Goal: Information Seeking & Learning: Learn about a topic

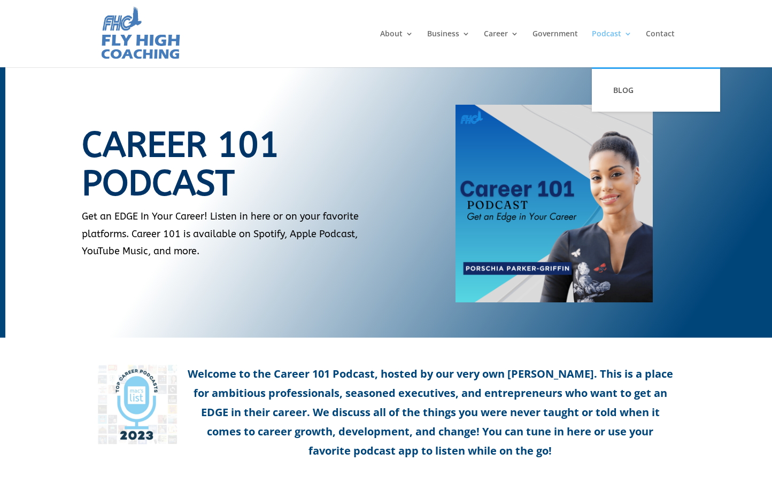
click at [604, 30] on link "Podcast" at bounding box center [611, 48] width 40 height 37
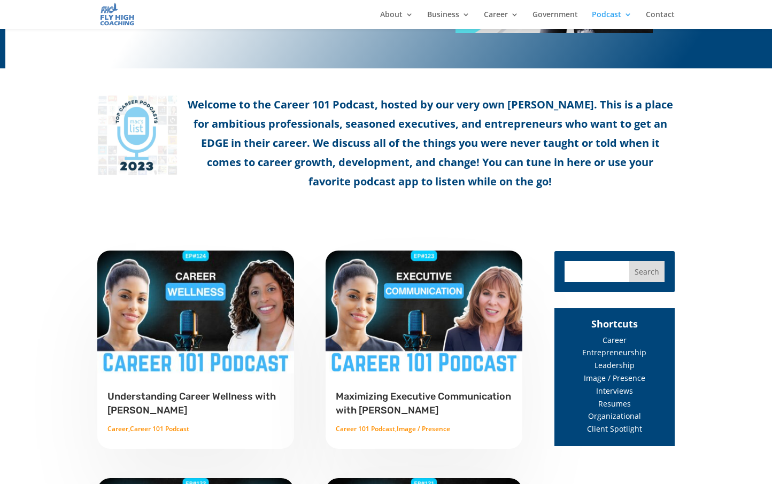
scroll to position [315, 0]
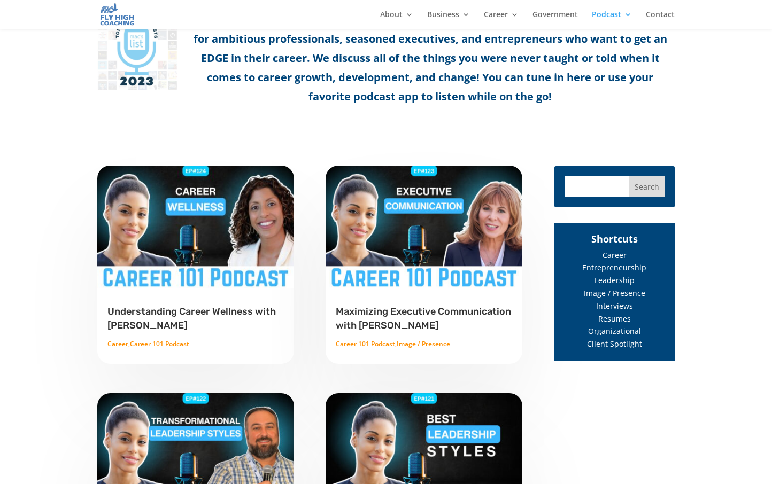
click at [176, 322] on link "Understanding Career Wellness with [PERSON_NAME]" at bounding box center [191, 319] width 168 height 26
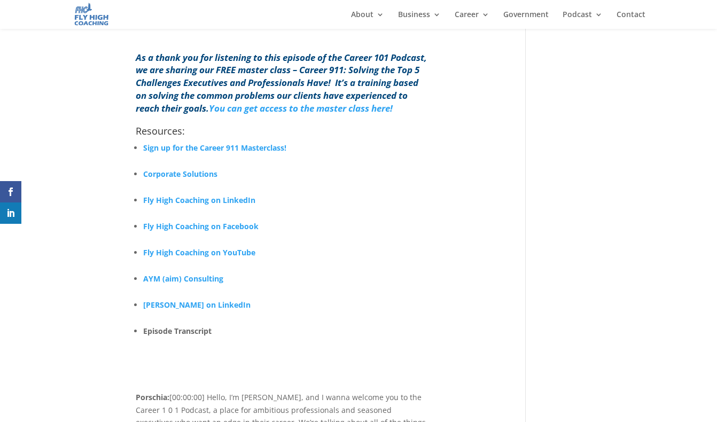
scroll to position [868, 0]
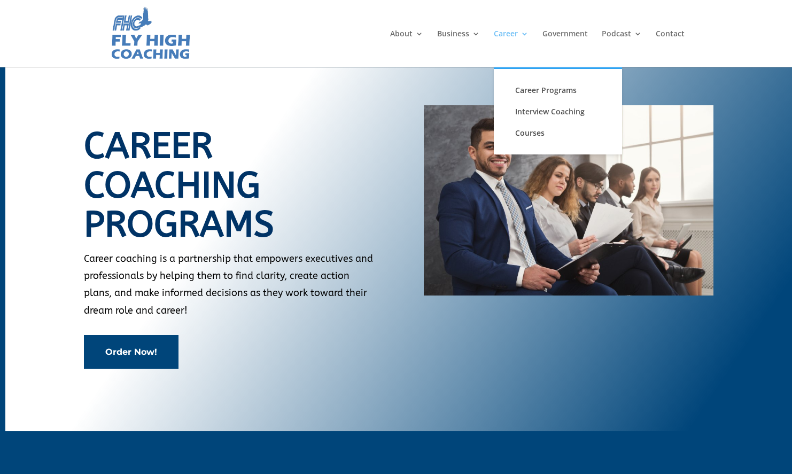
click at [512, 36] on link "Career" at bounding box center [511, 48] width 35 height 37
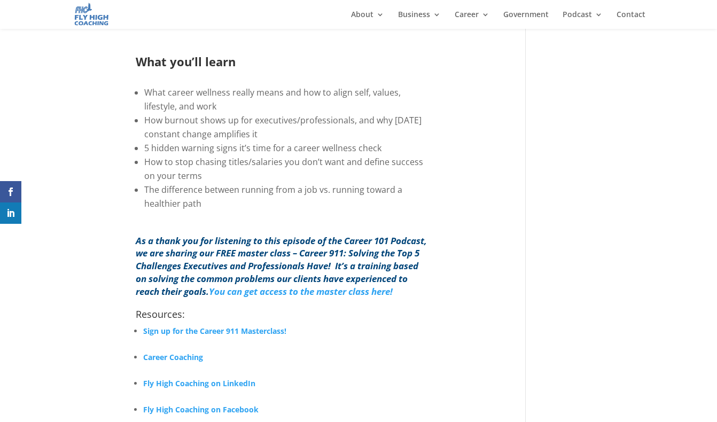
scroll to position [877, 0]
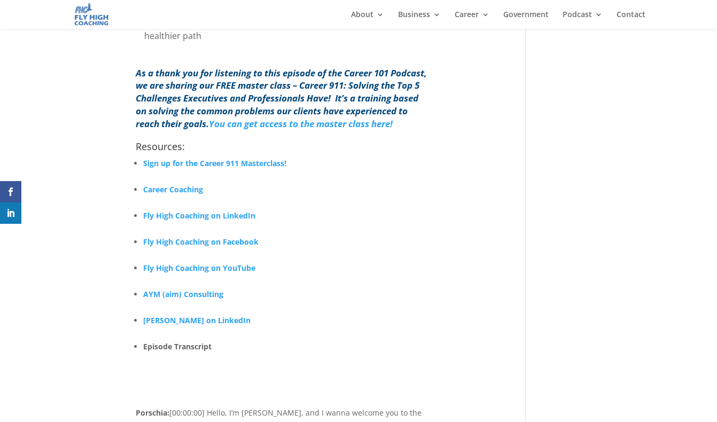
click at [192, 194] on b "Career Coaching" at bounding box center [173, 189] width 60 height 10
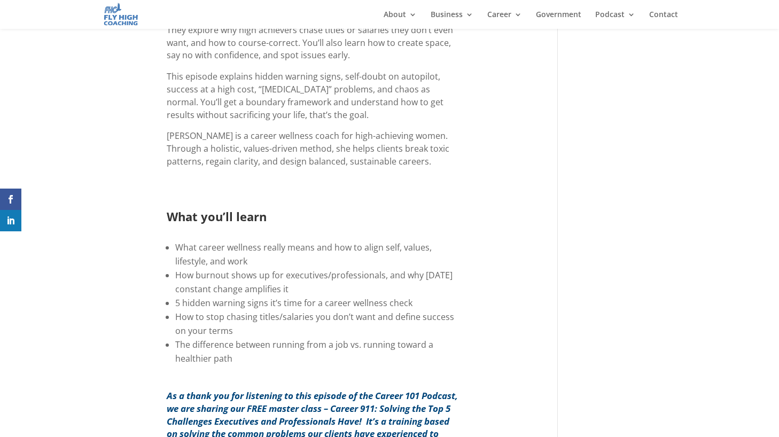
scroll to position [596, 0]
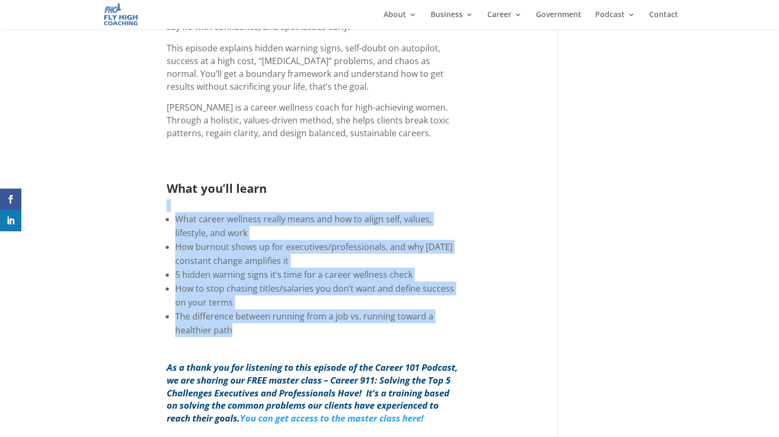
drag, startPoint x: 253, startPoint y: 337, endPoint x: 159, endPoint y: 216, distance: 153.4
click at [159, 216] on div "Career wellness is more than liking your job; it’s aligning who you are, what y…" at bounding box center [313, 124] width 425 height 452
copy div "What career wellness really means and how to align self, values, lifestyle, and…"
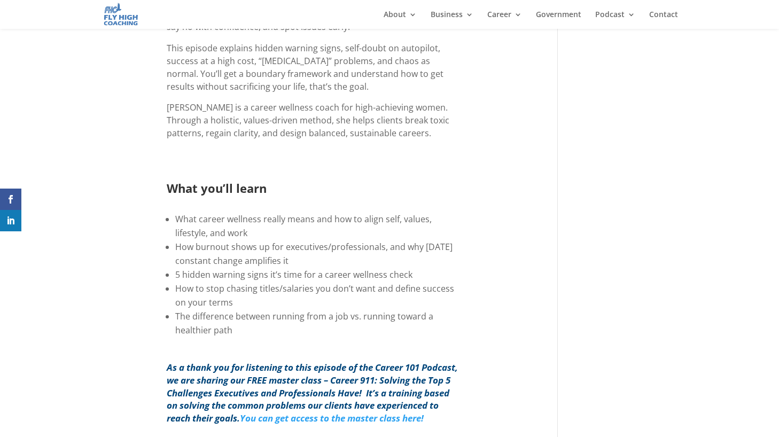
click at [163, 134] on div "Career wellness is more than liking your job; it’s aligning who you are, what y…" at bounding box center [313, 124] width 425 height 452
click at [477, 209] on div "Career wellness is more than liking your job; it’s aligning who you are, what y…" at bounding box center [313, 124] width 425 height 452
